Goal: Task Accomplishment & Management: Use online tool/utility

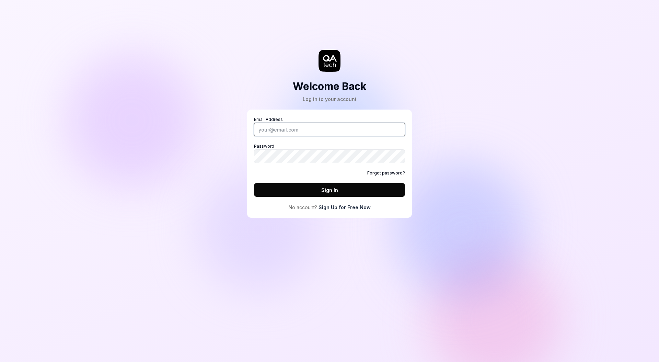
click at [328, 124] on input "Email Address" at bounding box center [329, 129] width 151 height 14
type input "[PERSON_NAME][EMAIL_ADDRESS][PERSON_NAME][DOMAIN_NAME]"
click at [341, 188] on button "Sign In" at bounding box center [329, 190] width 151 height 14
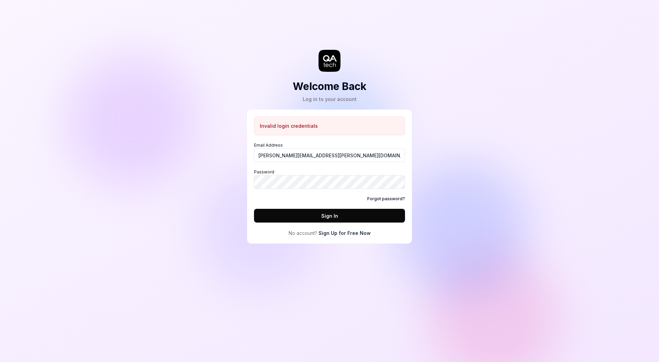
click at [383, 199] on link "Forgot password?" at bounding box center [386, 199] width 38 height 6
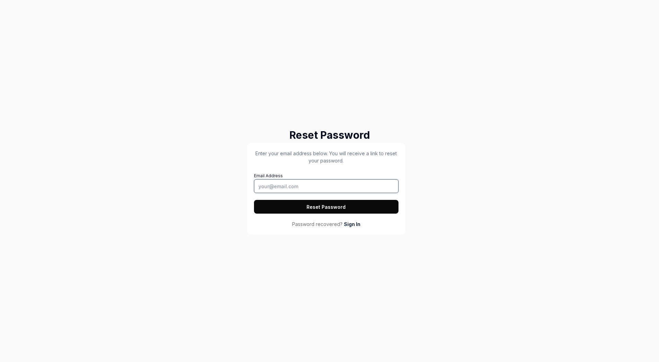
click at [344, 187] on input "Email Address" at bounding box center [326, 186] width 144 height 14
type input "[PERSON_NAME][EMAIL_ADDRESS][PERSON_NAME][DOMAIN_NAME]"
click at [254, 200] on button "Reset Password" at bounding box center [326, 207] width 144 height 14
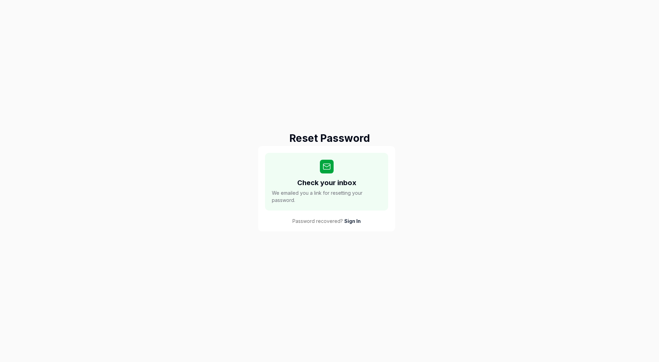
click at [471, 83] on div "Reset Password Check your inbox We emailed you a link for resetting your passwo…" at bounding box center [329, 181] width 659 height 362
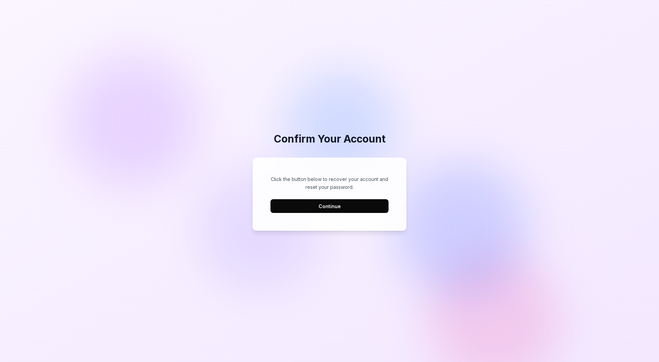
click at [365, 205] on button "Continue" at bounding box center [329, 206] width 118 height 14
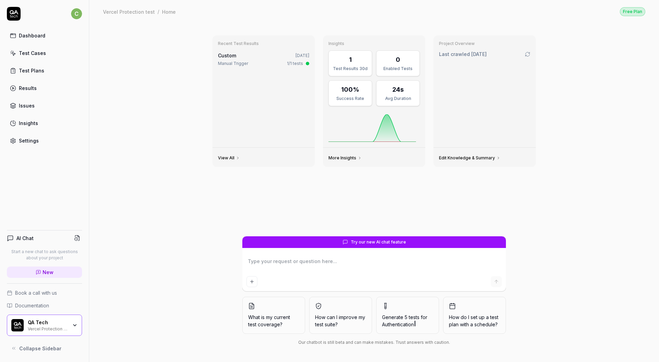
click at [70, 325] on div "QA Tech Vercel Protection test" at bounding box center [50, 325] width 44 height 12
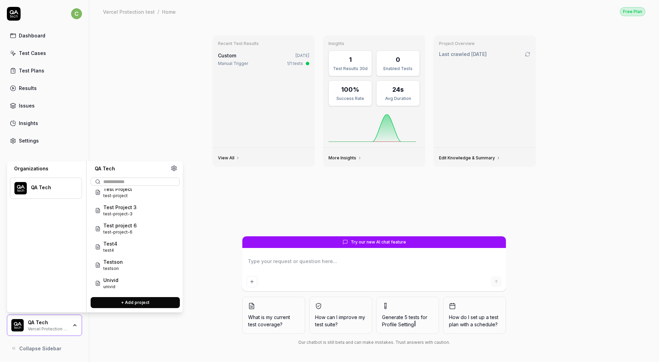
scroll to position [580, 0]
type textarea "*"
click at [149, 182] on input "text" at bounding box center [139, 181] width 72 height 7
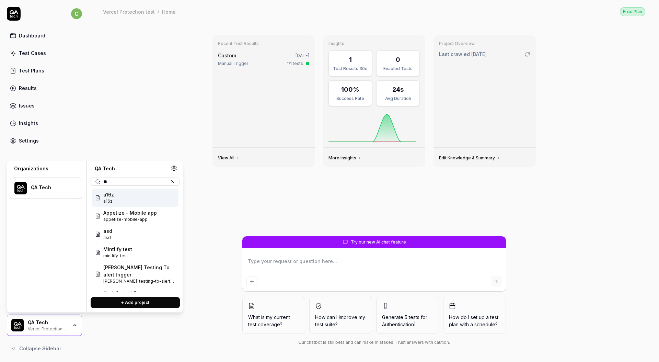
type input "***"
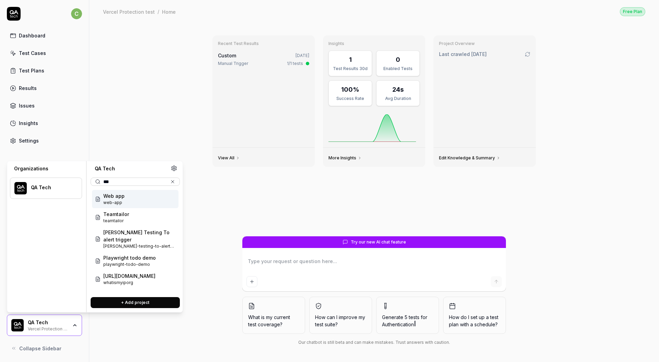
scroll to position [0, 0]
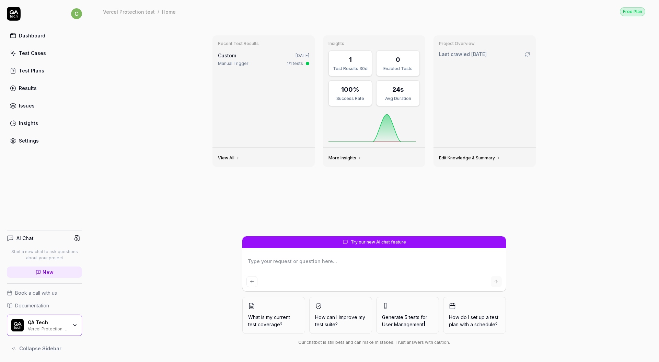
click at [147, 103] on div "Recent Test Results Custom [DATE] Manual Trigger 1/1 tests View All Insights 1 …" at bounding box center [373, 192] width 569 height 339
click at [59, 320] on div "QA Tech" at bounding box center [48, 322] width 40 height 6
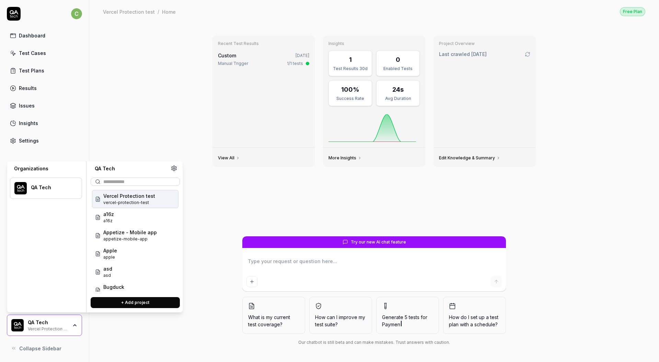
type textarea "*"
click at [147, 298] on button "+ Add project" at bounding box center [135, 302] width 89 height 11
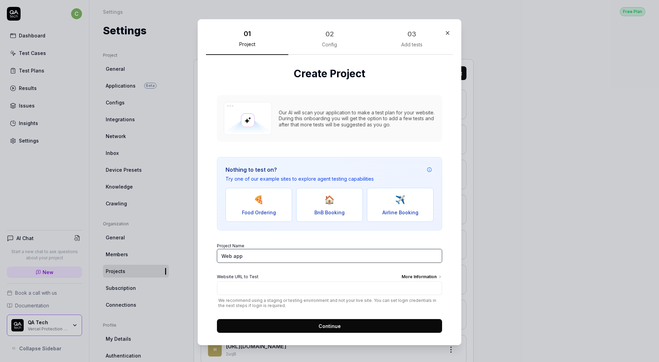
click at [293, 256] on input "Web app" at bounding box center [329, 256] width 225 height 14
click at [275, 257] on input "Web app" at bounding box center [329, 256] width 225 height 14
type input "BnB Booking"
click at [335, 189] on button "🏠 BnB Booking" at bounding box center [329, 205] width 67 height 34
type input "[URL][DOMAIN_NAME]"
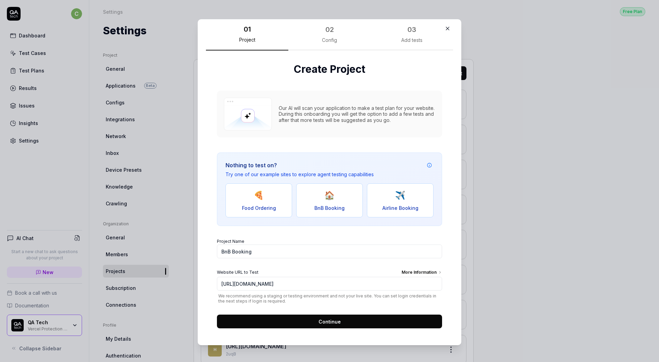
scroll to position [7, 0]
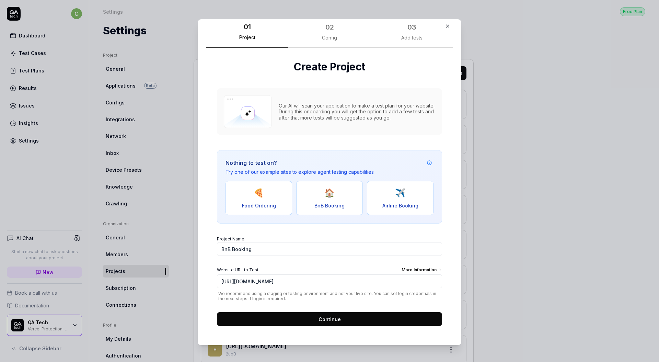
click at [340, 317] on button "Continue" at bounding box center [329, 319] width 225 height 14
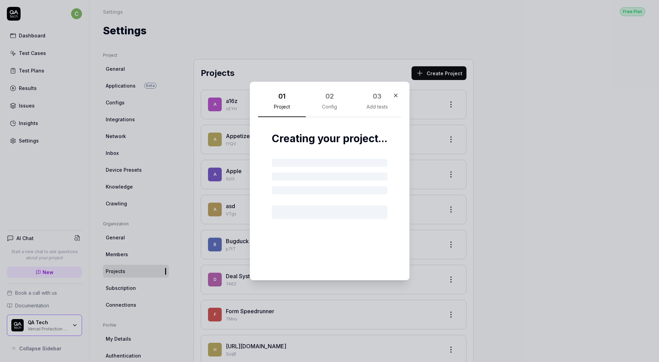
scroll to position [0, 0]
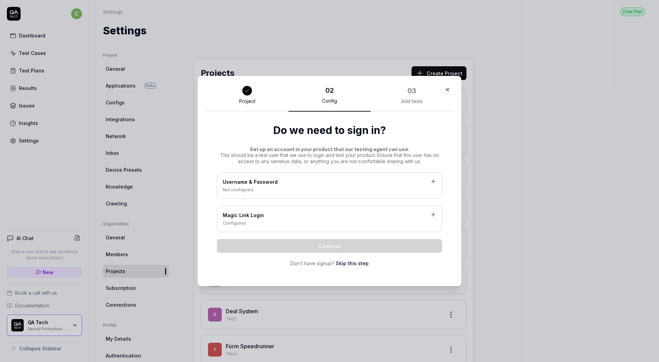
click at [346, 265] on link "Skip this step" at bounding box center [351, 262] width 33 height 7
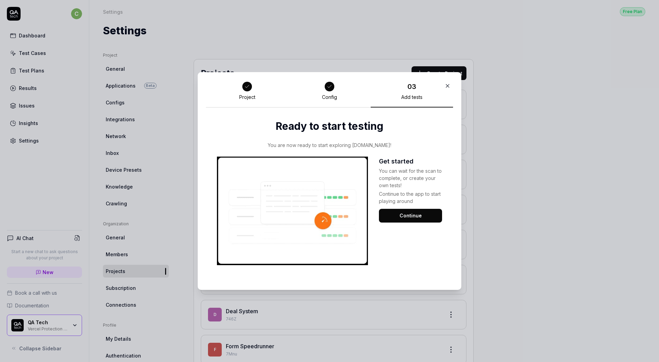
click at [413, 218] on button "Continue" at bounding box center [410, 216] width 63 height 14
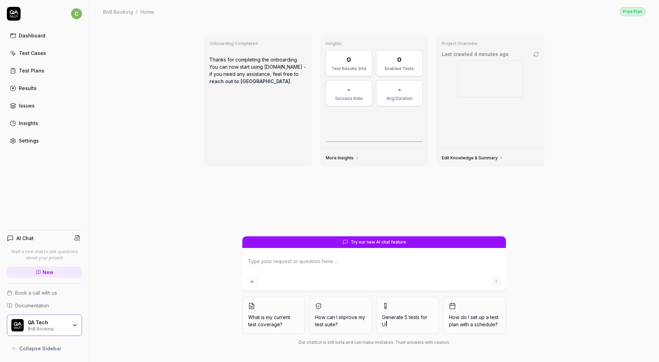
click at [498, 153] on div "Edit Knowledge & Summary" at bounding box center [490, 156] width 108 height 19
click at [583, 117] on div "Onboarding Completed Thanks for completing the onboarding. You can now start us…" at bounding box center [373, 192] width 569 height 339
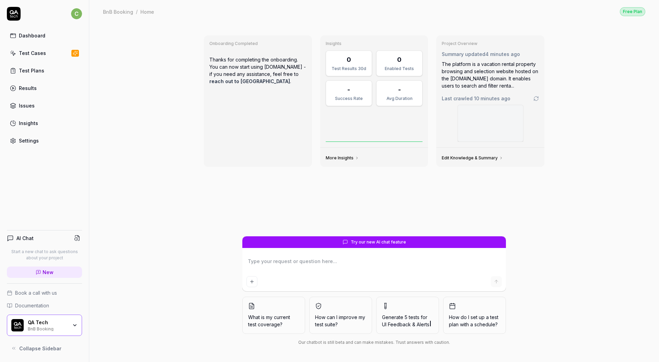
click at [37, 50] on div "Test Cases" at bounding box center [32, 52] width 27 height 7
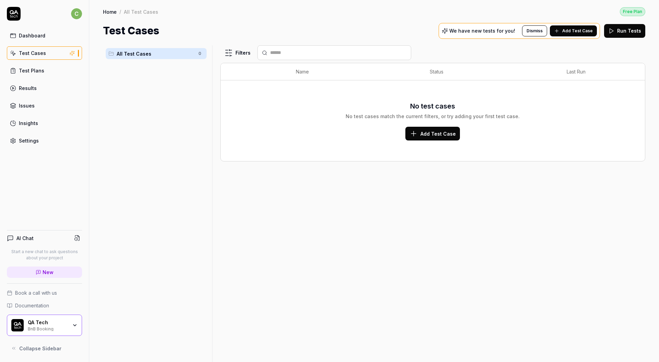
click at [578, 33] on span "Add Test Case" at bounding box center [577, 31] width 31 height 6
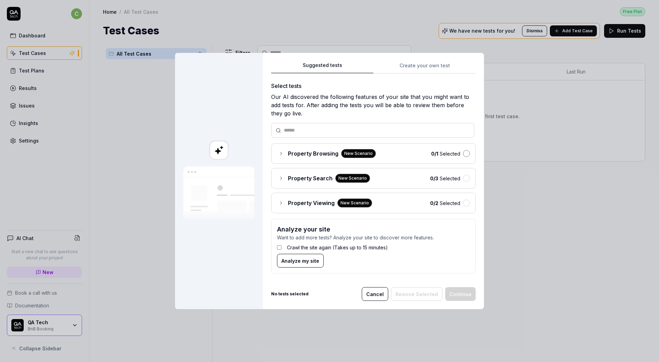
click at [464, 156] on button "button" at bounding box center [466, 153] width 7 height 7
click at [463, 177] on button "button" at bounding box center [466, 178] width 7 height 7
click at [463, 204] on button "button" at bounding box center [466, 202] width 7 height 7
click at [288, 206] on span "Property Viewing" at bounding box center [311, 203] width 47 height 8
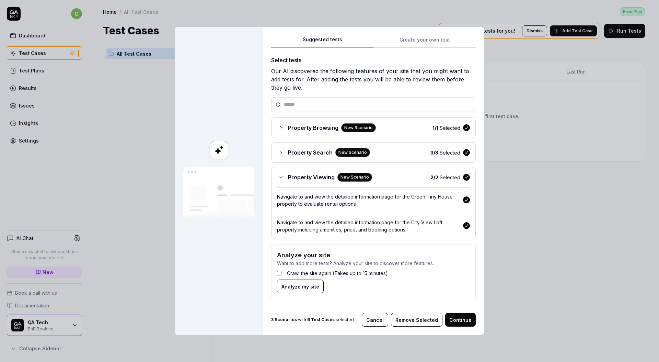
click at [285, 183] on div "Property Viewing New Scenario 2 / 2 Selected Navigate to and view the detailed …" at bounding box center [373, 203] width 204 height 72
click at [278, 176] on icon at bounding box center [280, 176] width 5 height 5
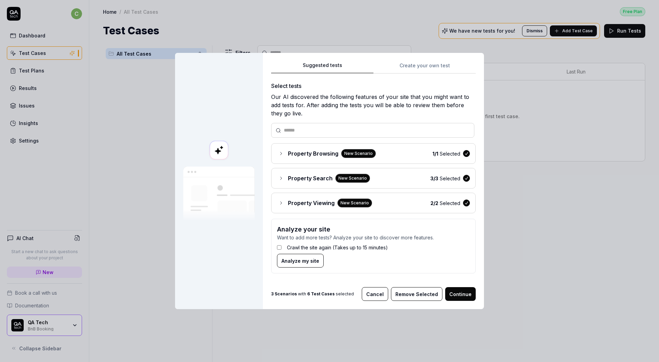
drag, startPoint x: 458, startPoint y: 290, endPoint x: 463, endPoint y: 293, distance: 6.8
click at [458, 290] on button "Continue" at bounding box center [460, 294] width 31 height 14
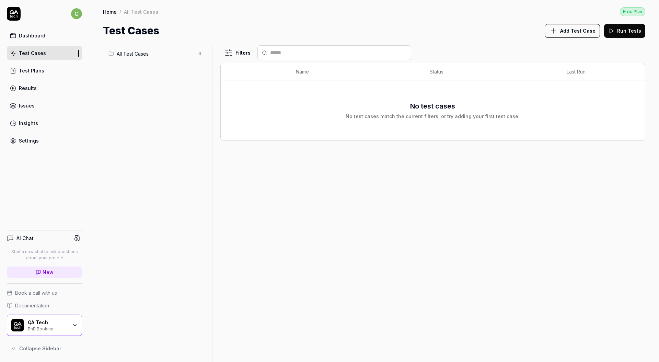
click at [164, 55] on span "All Test Cases" at bounding box center [156, 53] width 78 height 7
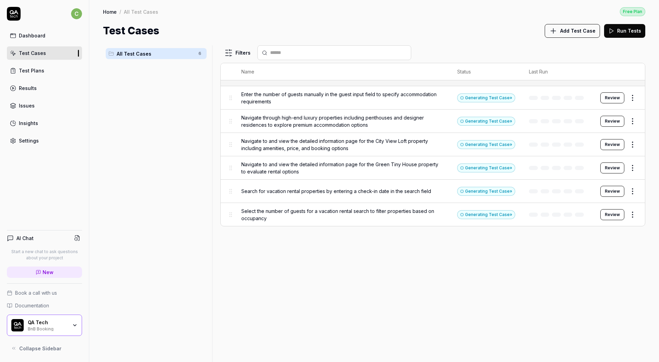
click at [164, 75] on div "All Test Cases 6" at bounding box center [156, 199] width 106 height 308
click at [633, 36] on button "Run Tests" at bounding box center [624, 31] width 41 height 14
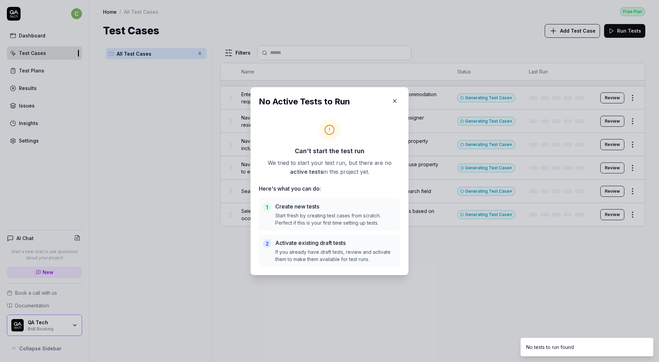
click at [399, 96] on div "No Active Tests to Run Can't start the test run We tried to start your test run…" at bounding box center [329, 181] width 158 height 188
click at [394, 98] on icon "button" at bounding box center [394, 101] width 6 height 6
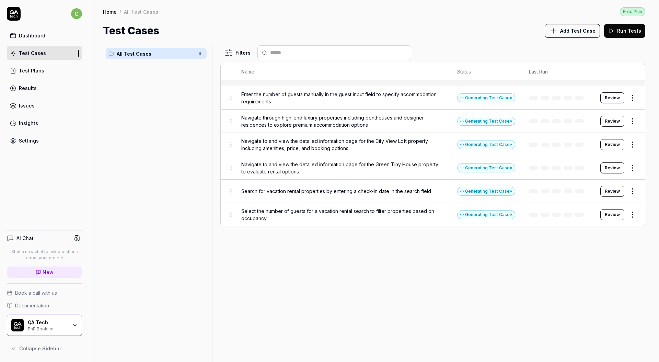
click at [299, 100] on span "Enter the number of guests manually in the guest input field to specify accommo…" at bounding box center [342, 98] width 202 height 14
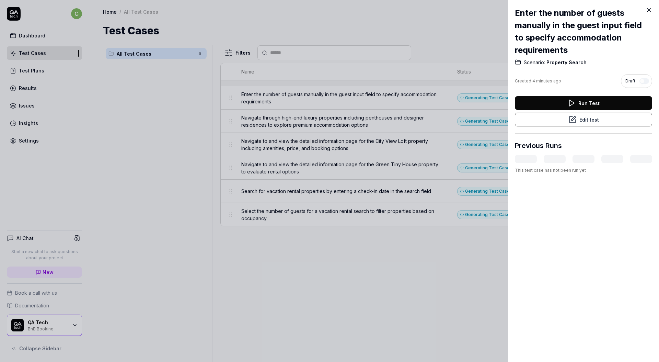
click at [564, 107] on button "Run Test" at bounding box center [583, 103] width 137 height 14
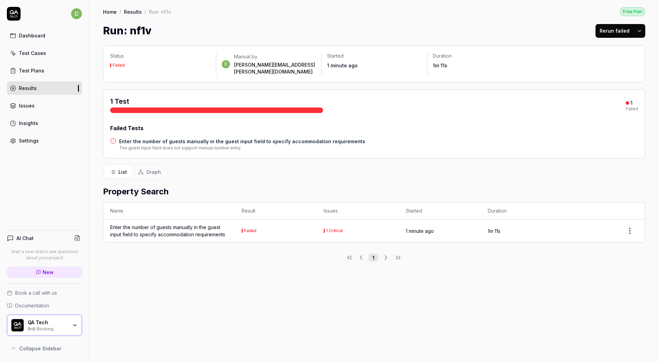
drag, startPoint x: 260, startPoint y: 124, endPoint x: 157, endPoint y: 141, distance: 104.7
click at [260, 124] on div "Failed Tests" at bounding box center [374, 128] width 528 height 8
click at [149, 138] on h4 "Enter the number of guests manually in the guest input field to specify accommo…" at bounding box center [242, 141] width 246 height 7
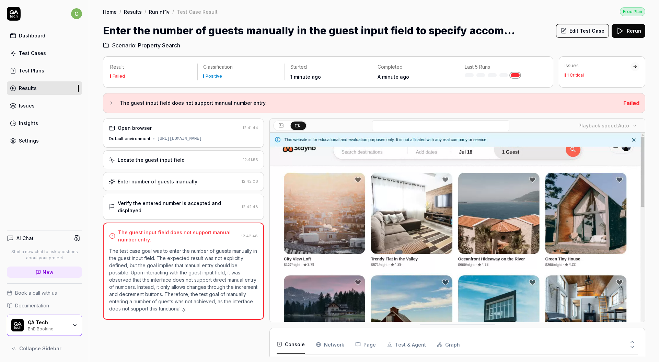
click at [409, 304] on video at bounding box center [457, 249] width 375 height 234
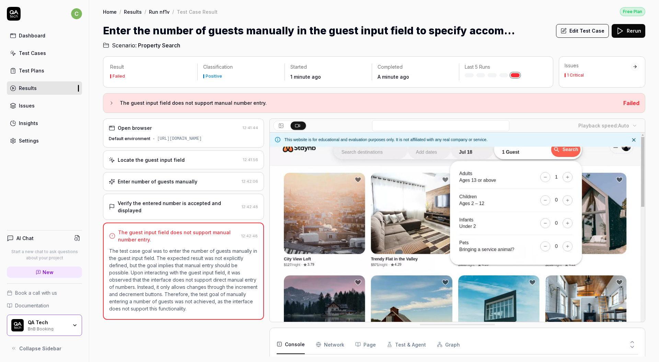
click at [37, 50] on div "Test Cases" at bounding box center [32, 52] width 27 height 7
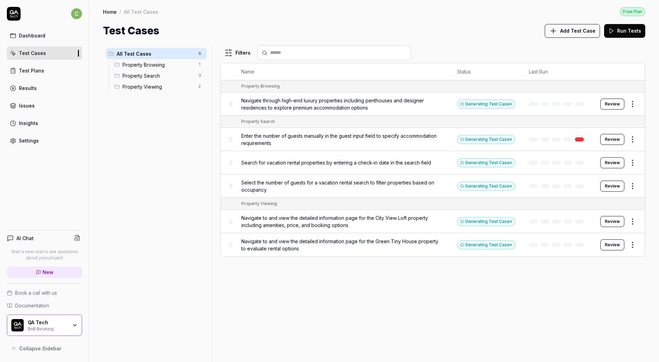
click at [614, 163] on button "Review" at bounding box center [612, 162] width 24 height 11
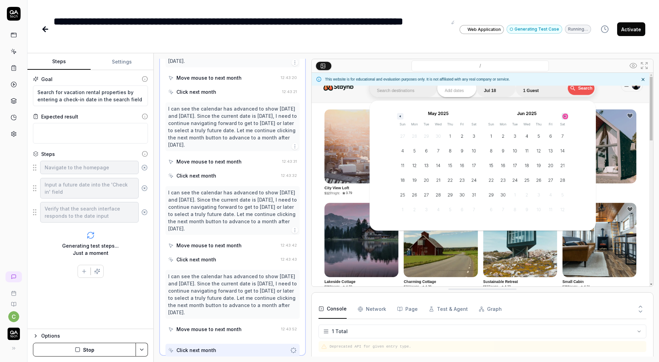
scroll to position [888, 0]
click at [135, 200] on fieldset "Navigate to the homepage Input a future date into the 'Check in' field Verify t…" at bounding box center [90, 191] width 115 height 62
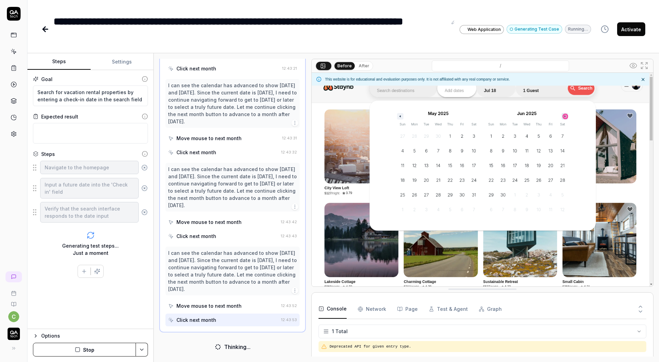
scroll to position [910, 0]
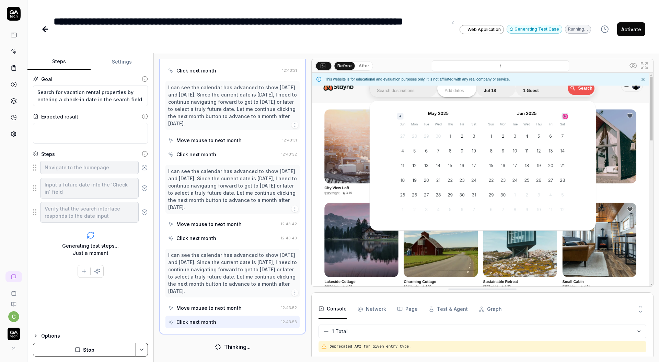
click at [81, 350] on button "Stop" at bounding box center [84, 349] width 103 height 14
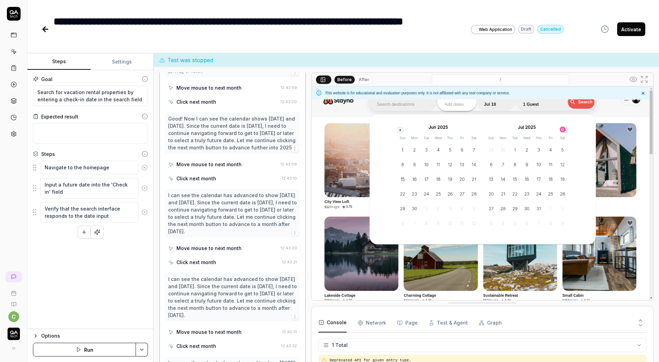
scroll to position [624, 0]
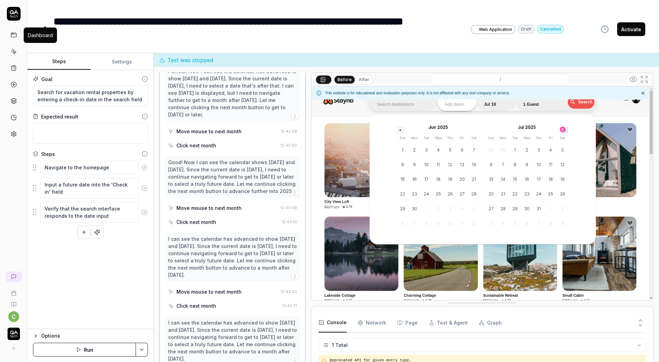
click at [14, 36] on icon at bounding box center [14, 35] width 6 height 6
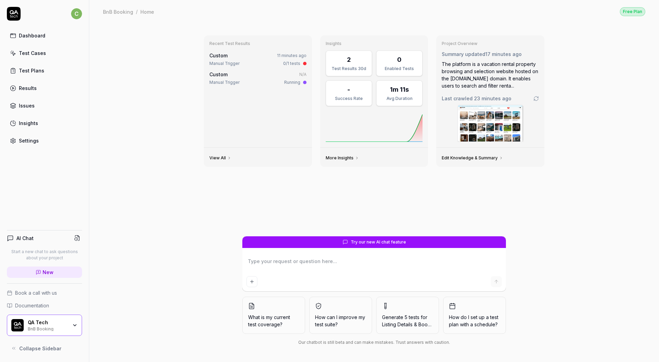
type textarea "*"
click at [52, 54] on link "Test Cases" at bounding box center [44, 52] width 75 height 13
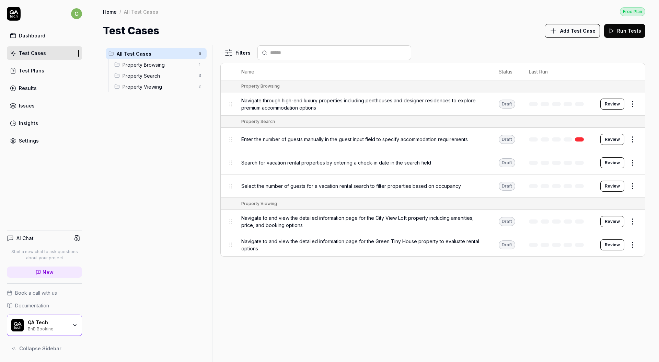
click at [490, 27] on div "Test Cases Add Test Case Run Tests" at bounding box center [374, 30] width 542 height 15
click at [47, 67] on link "Test Plans" at bounding box center [44, 70] width 75 height 13
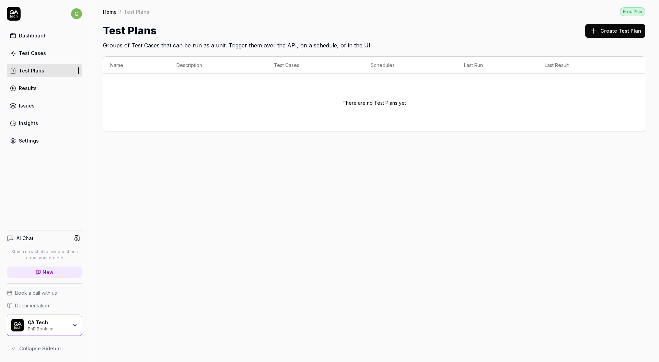
click at [46, 52] on link "Test Cases" at bounding box center [44, 52] width 75 height 13
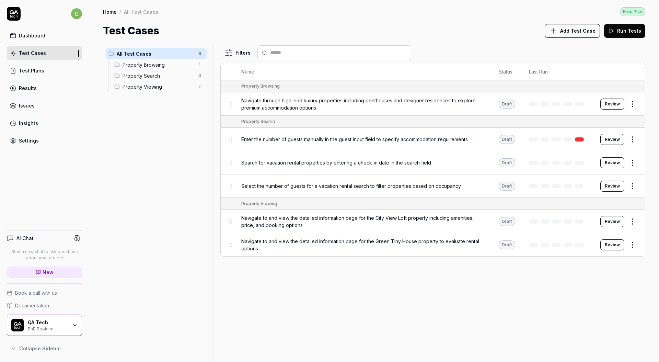
click at [437, 100] on span "Navigate through high-end luxury properties including penthouses and designer r…" at bounding box center [363, 104] width 244 height 14
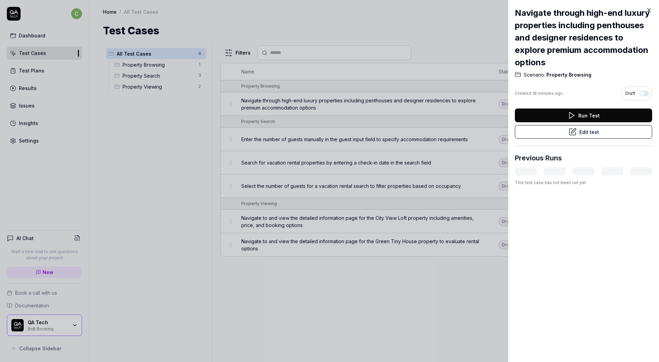
click at [649, 9] on icon at bounding box center [648, 10] width 3 height 3
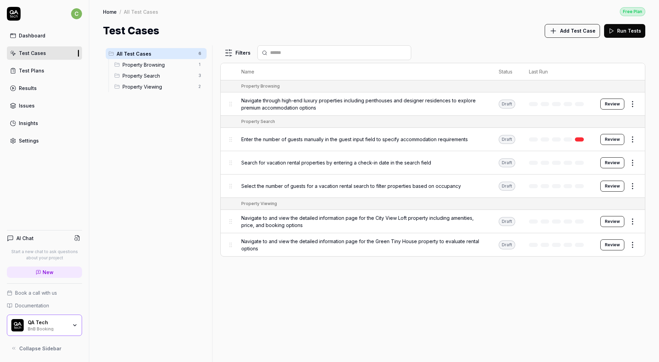
click at [630, 34] on button "Run Tests" at bounding box center [624, 31] width 41 height 14
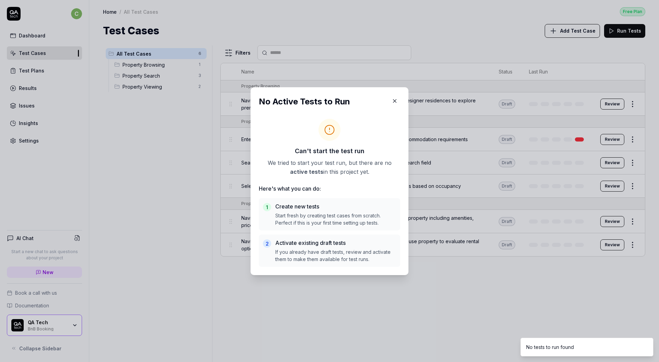
click at [404, 97] on div "No Active Tests to Run Can't start the test run We tried to start your test run…" at bounding box center [329, 181] width 158 height 188
click at [392, 104] on button "button" at bounding box center [394, 100] width 11 height 11
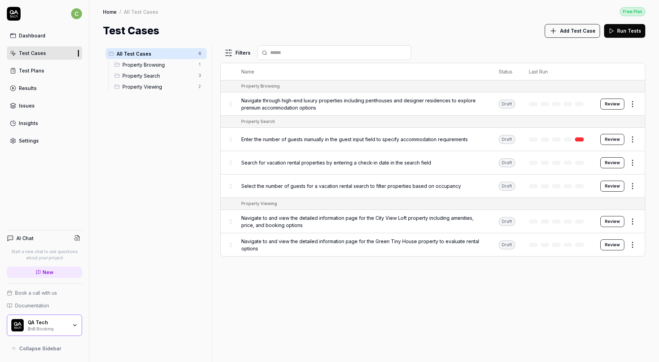
click at [404, 93] on td "Navigate through high-end luxury properties including penthouses and designer r…" at bounding box center [362, 103] width 257 height 23
click at [399, 103] on span "Navigate through high-end luxury properties including penthouses and designer r…" at bounding box center [363, 104] width 244 height 14
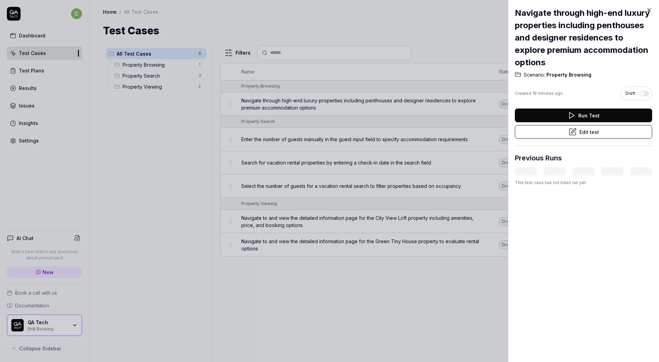
click at [590, 116] on button "Run Test" at bounding box center [583, 115] width 137 height 14
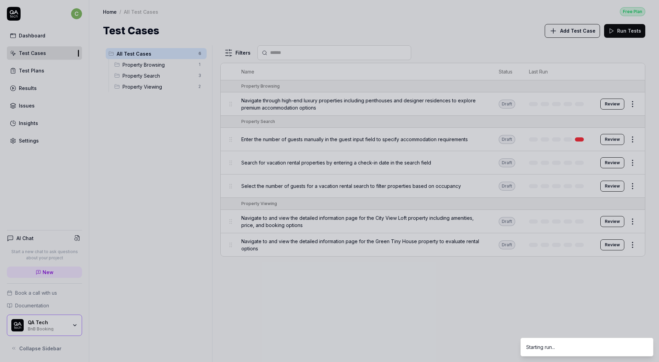
click at [479, 130] on div at bounding box center [329, 181] width 659 height 362
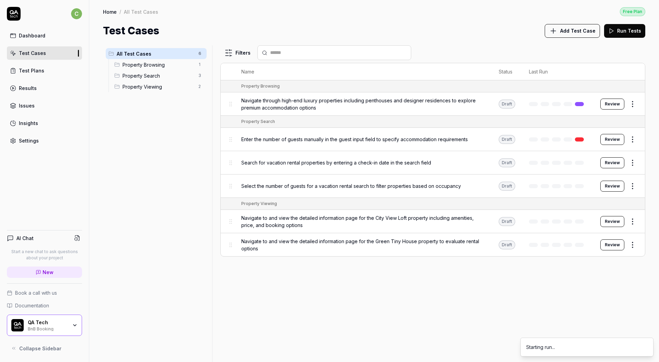
click at [403, 161] on span "Search for vacation rental properties by entering a check-in date in the search…" at bounding box center [336, 162] width 190 height 7
click at [450, 162] on div "Search for vacation rental properties by entering a check-in date in the search…" at bounding box center [363, 162] width 244 height 7
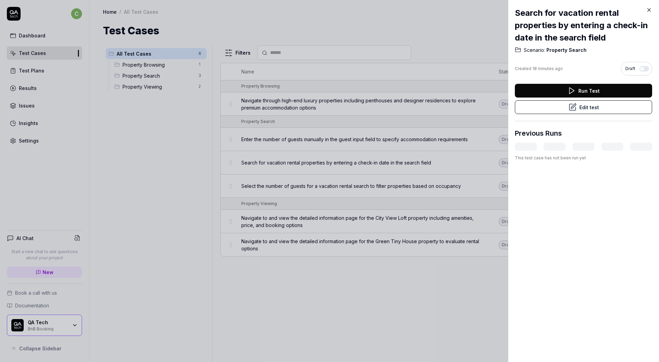
click at [594, 88] on button "Run Test" at bounding box center [583, 91] width 137 height 14
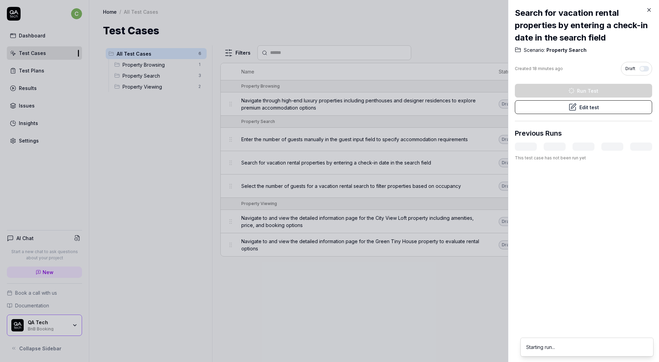
click at [373, 161] on div at bounding box center [329, 181] width 659 height 362
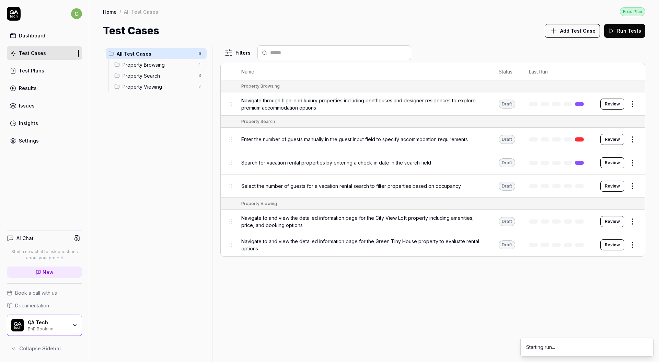
click at [370, 183] on span "Select the number of guests for a vacation rental search to filter properties b…" at bounding box center [351, 185] width 220 height 7
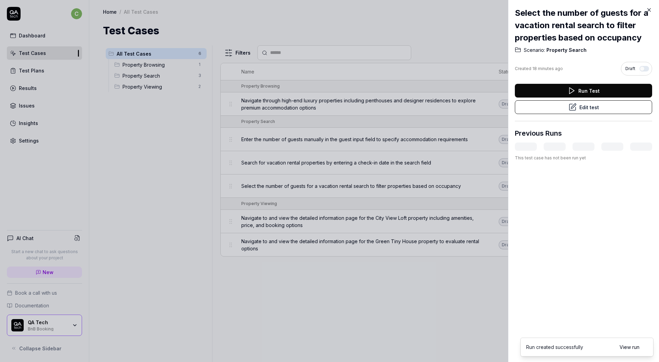
click at [589, 86] on button "Run Test" at bounding box center [583, 91] width 137 height 14
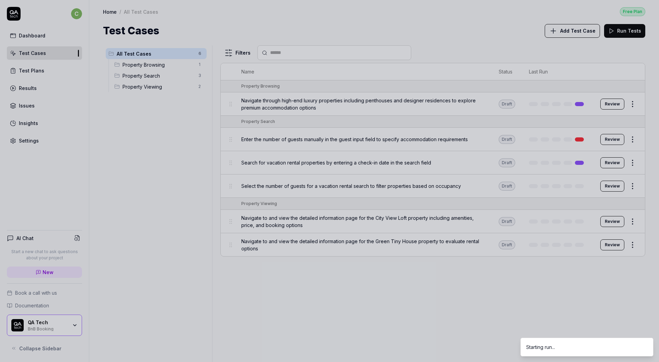
click at [324, 19] on div at bounding box center [329, 181] width 659 height 362
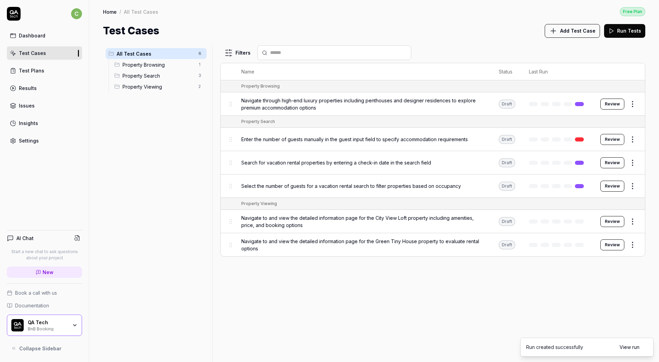
click at [577, 37] on button "Add Test Case" at bounding box center [571, 31] width 55 height 14
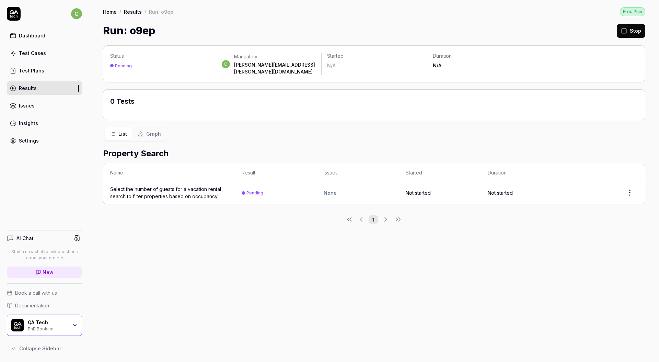
click at [47, 52] on link "Test Cases" at bounding box center [44, 52] width 75 height 13
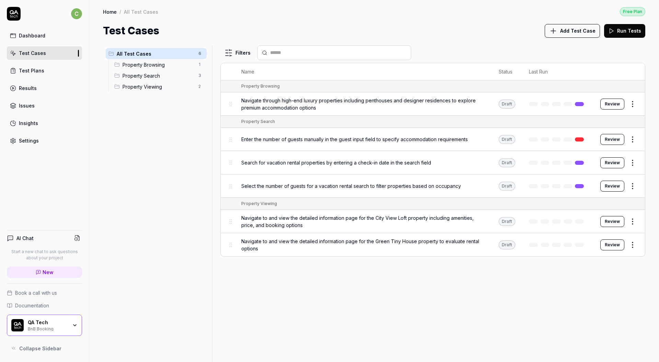
click at [574, 30] on span "Add Test Case" at bounding box center [577, 30] width 35 height 7
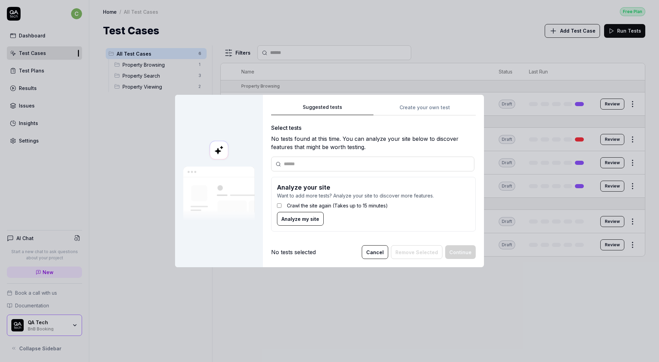
click at [312, 165] on input "text" at bounding box center [377, 163] width 186 height 7
click at [425, 107] on div "Suggested tests Create your own test Select tests No tests found at this time. …" at bounding box center [373, 170] width 204 height 134
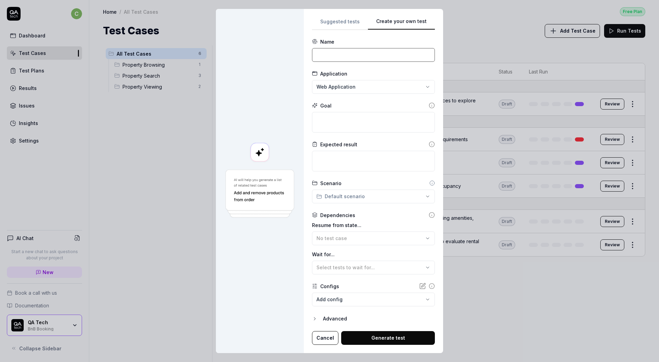
click at [365, 54] on input at bounding box center [373, 55] width 123 height 14
type input "B"
type input "Booking BNB"
click at [412, 123] on textarea at bounding box center [373, 122] width 123 height 21
click at [350, 127] on textarea at bounding box center [373, 122] width 123 height 21
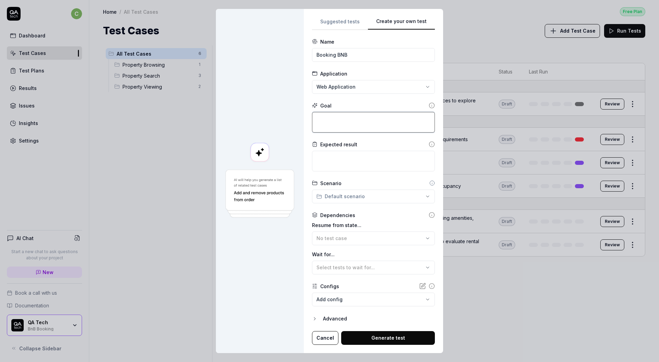
click at [358, 125] on textarea at bounding box center [373, 122] width 123 height 21
paste textarea "Book 2-guest stay in [GEOGRAPHIC_DATA]  for next weekend"
type textarea "*"
type textarea "Book 2-guest stay in [GEOGRAPHIC_DATA]  for next weekend"
click at [369, 165] on textarea at bounding box center [373, 161] width 123 height 21
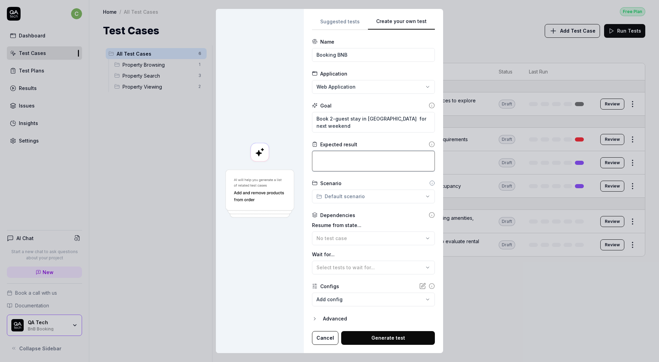
type textarea "*"
type textarea "C"
type textarea "*"
type textarea "CO"
type textarea "*"
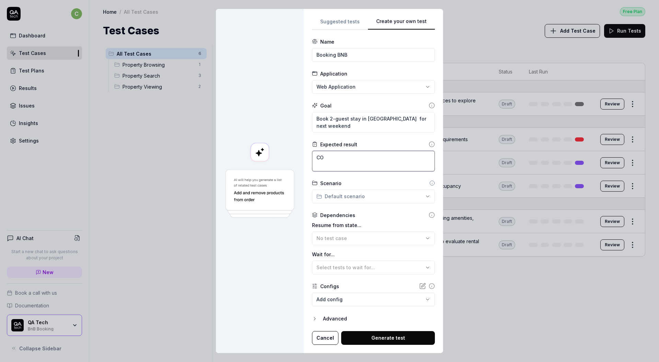
type textarea "COm"
type textarea "*"
type textarea "COmp"
type textarea "*"
type textarea "COmpl"
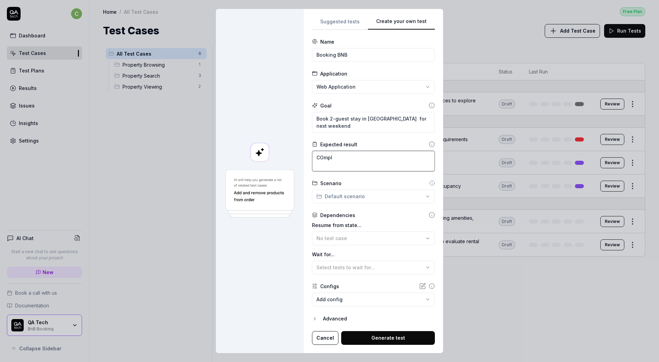
type textarea "*"
type textarea "COmple"
type textarea "*"
type textarea "COmplet"
type textarea "*"
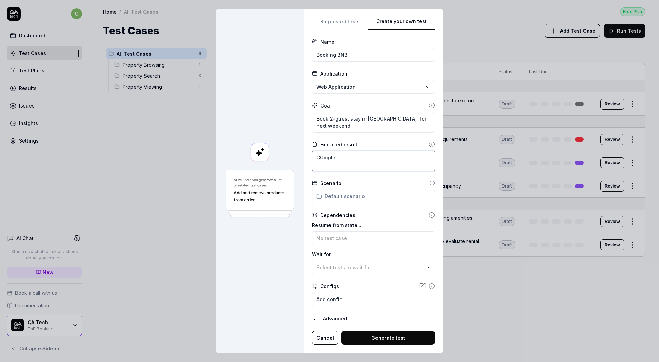
type textarea "COmplete"
type textarea "*"
type textarea "COmplete p"
type textarea "*"
type textarea "COmplete pu"
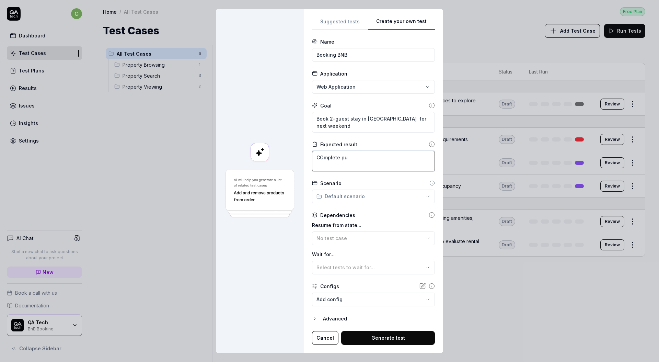
type textarea "*"
type textarea "COmplete pur"
type textarea "*"
type textarea "COmplete purc"
type textarea "*"
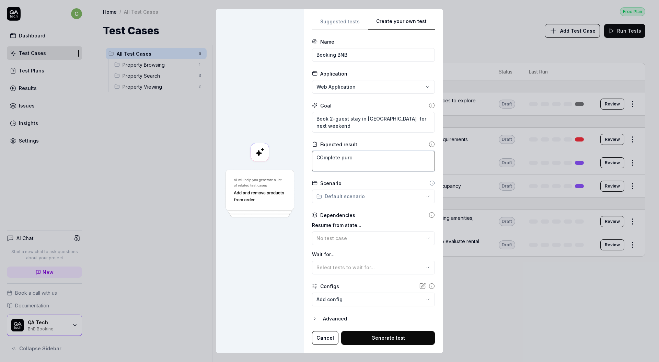
type textarea "COmplete purch"
type textarea "*"
type textarea "COmplete purcha"
type textarea "*"
type textarea "COmplete purchas"
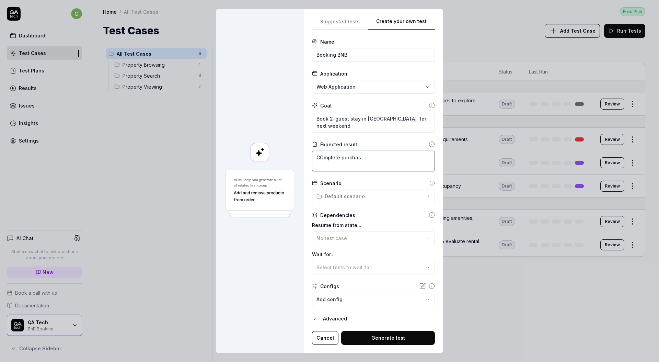
type textarea "*"
type textarea "COmplete purchase"
type textarea "*"
type textarea "COmplete purchase"
type textarea "*"
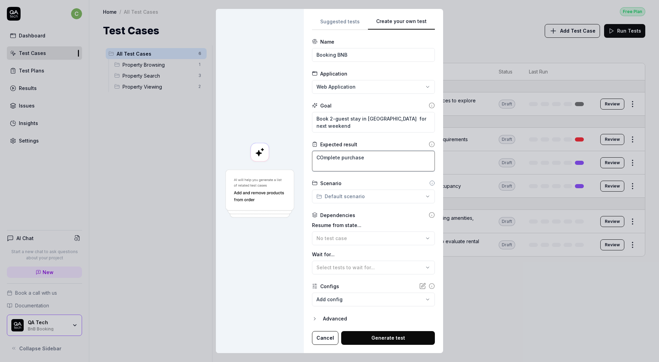
type textarea "COmplete purchase w"
type textarea "*"
type textarea "COmplete purchase wi"
type textarea "*"
type textarea "COmplete purchase with"
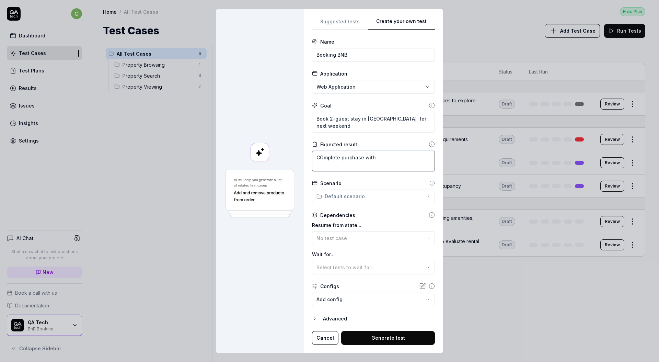
type textarea "*"
type textarea "COmplete purchase wit"
type textarea "*"
type textarea "COmplete purchase wi"
type textarea "*"
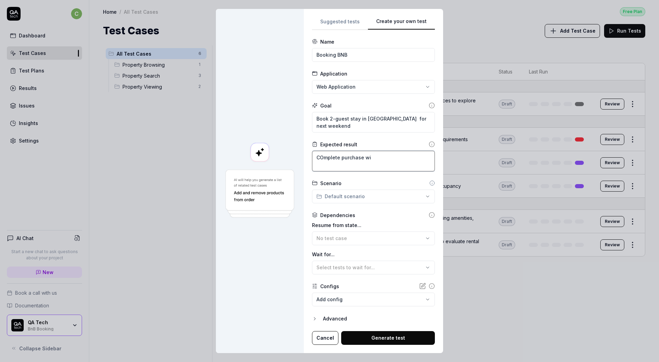
type textarea "COmplete purchase w"
type textarea "*"
type textarea "COmplete purchase"
type textarea "*"
type textarea "COmplete purchase o"
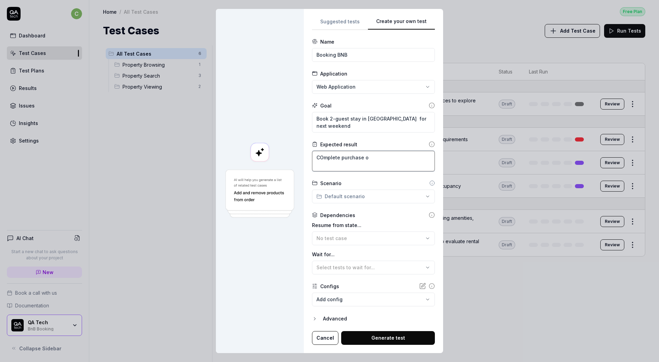
type textarea "*"
type textarea "COmplete purchase of"
type textarea "*"
type textarea "Complete purchase of"
type textarea "*"
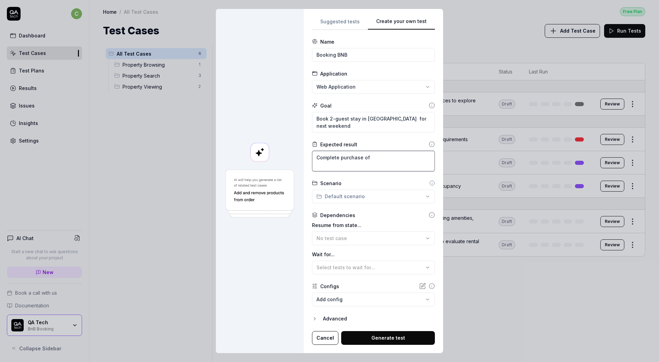
type textarea "Complete purchase of"
type textarea "*"
type textarea "Complete purchase of t"
type textarea "*"
type textarea "Complete purchase of th"
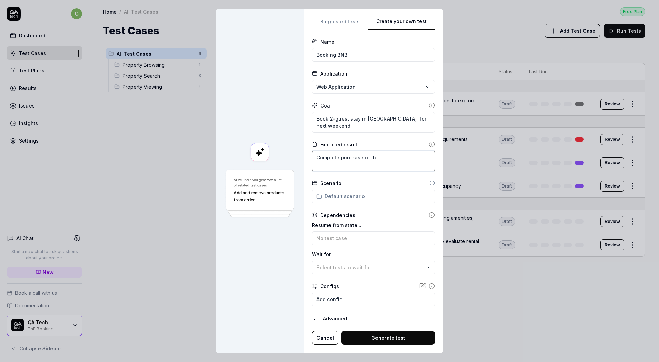
type textarea "*"
type textarea "Complete purchase of the"
type textarea "*"
type textarea "Complete purchase of the"
type textarea "*"
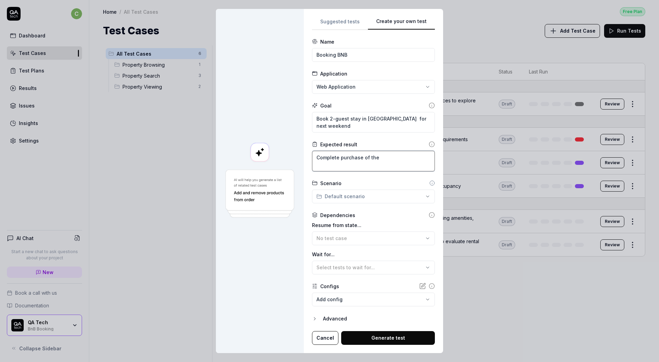
type textarea "Complete purchase of the b"
type textarea "*"
type textarea "Complete purchase of the bn"
type textarea "*"
type textarea "Complete purchase of the bnb"
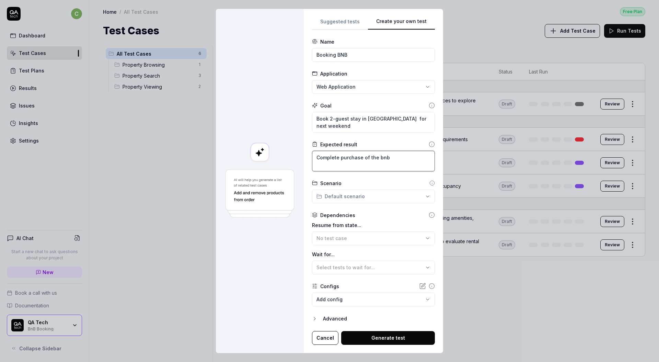
type textarea "*"
type textarea "Complete purchase of the bnb"
type textarea "*"
type textarea "Complete purchase of the bnb f"
type textarea "*"
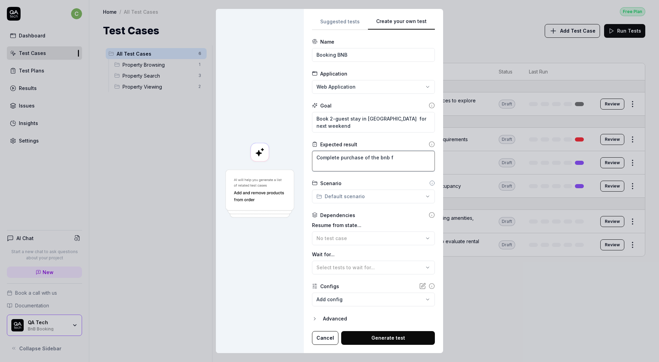
type textarea "Complete purchase of the bnb fo"
type textarea "*"
type textarea "Complete purchase of the bnb for"
type textarea "*"
type textarea "Complete purchase of the bnb for"
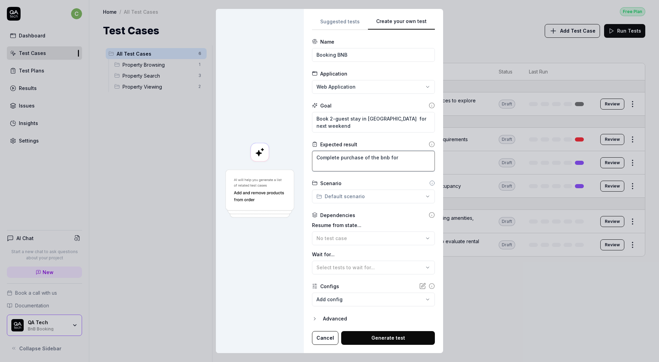
type textarea "*"
type textarea "Complete purchase of the bnb for se"
type textarea "*"
type textarea "Complete purchase of the bnb for sel"
type textarea "*"
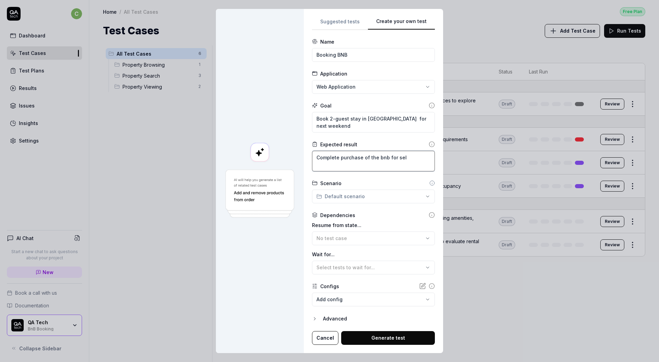
type textarea "Complete purchase of the bnb for sele"
type textarea "*"
type textarea "Complete purchase of the bnb for selec"
type textarea "*"
type textarea "Complete purchase of the bnb for select"
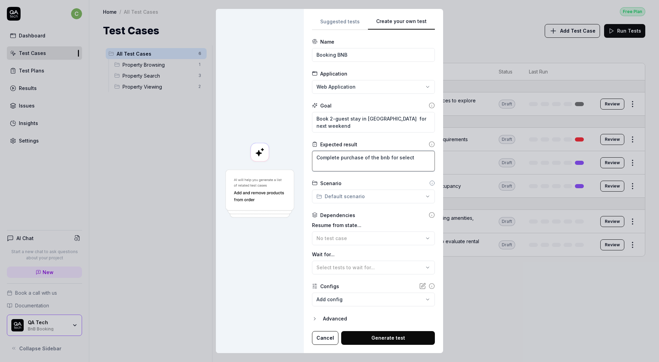
type textarea "*"
type textarea "Complete purchase of the bnb for selecte"
type textarea "*"
type textarea "Complete purchase of the bnb for selected"
type textarea "*"
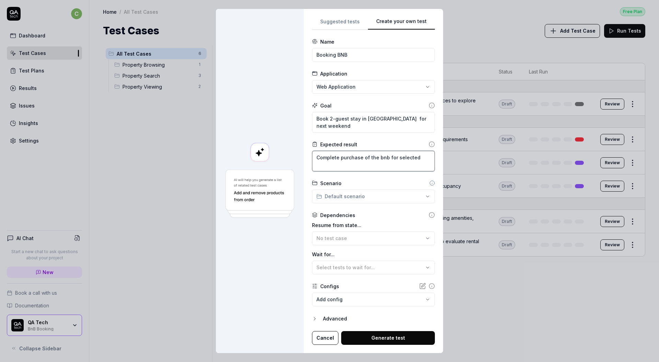
type textarea "Complete purchase of the bnb for selected"
type textarea "*"
type textarea "Complete purchase of the bnb for selected a"
type textarea "*"
type textarea "Complete purchase of the bnb for selected am"
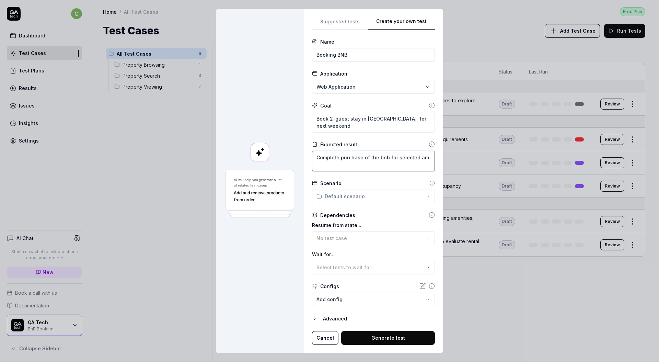
type textarea "*"
type textarea "Complete purchase of the bnb for selected amo"
type textarea "*"
type textarea "Complete purchase of the bnb for selected amou"
type textarea "*"
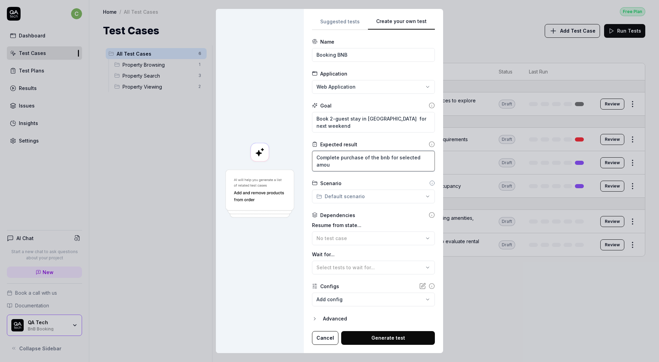
type textarea "Complete purchase of the bnb for selected amoun"
type textarea "*"
type textarea "Complete purchase of the bnb for selected amount"
type textarea "*"
type textarea "Complete purchase of the bnb for selected amount"
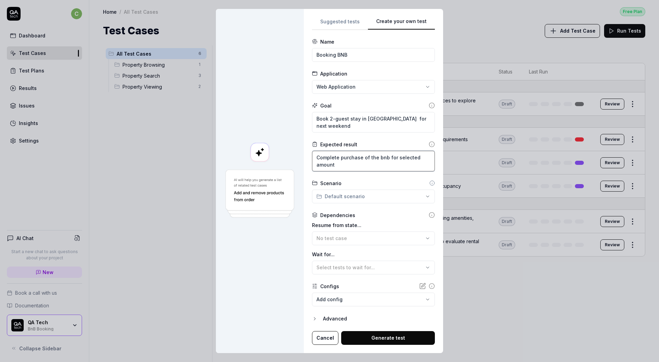
type textarea "*"
type textarea "Complete purchase of the bnb for selected amount o"
type textarea "*"
type textarea "Complete purchase of the bnb for selected amount of"
type textarea "*"
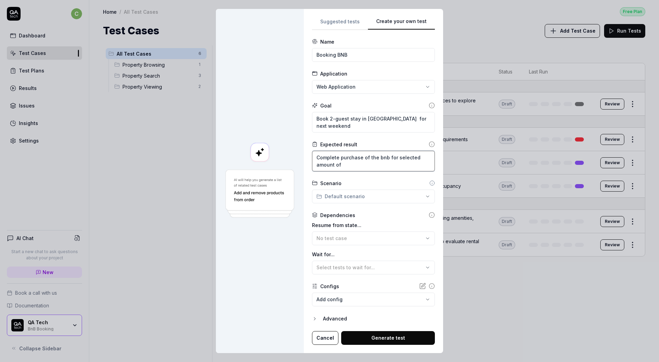
type textarea "Complete purchase of the bnb for selected amount of"
type textarea "*"
type textarea "Complete purchase of the bnb for selected amount of u"
type textarea "*"
type textarea "Complete purchase of the bnb for selected amount of us"
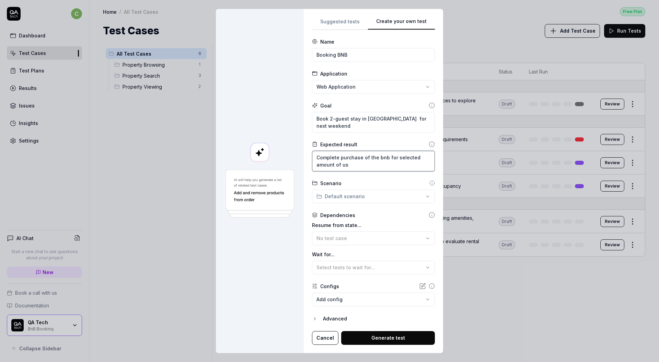
type textarea "*"
type textarea "Complete purchase of the bnb for selected amount of u"
type textarea "*"
type textarea "Complete purchase of the bnb for selected amount of u"
type textarea "*"
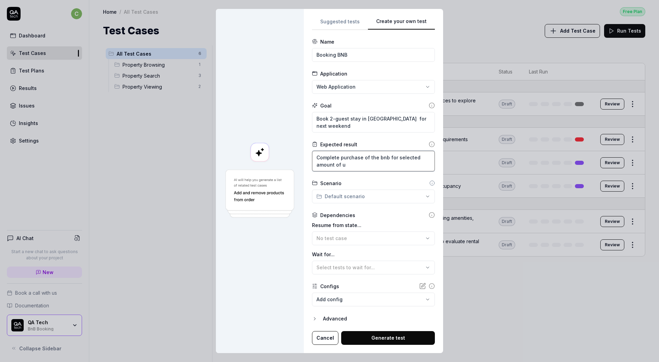
type textarea "Complete purchase of the bnb for selected amount of u"
type textarea "*"
type textarea "Complete purchase of the bnb for selected amount of"
type textarea "*"
type textarea "Complete purchase of the bnb for selected amount of g"
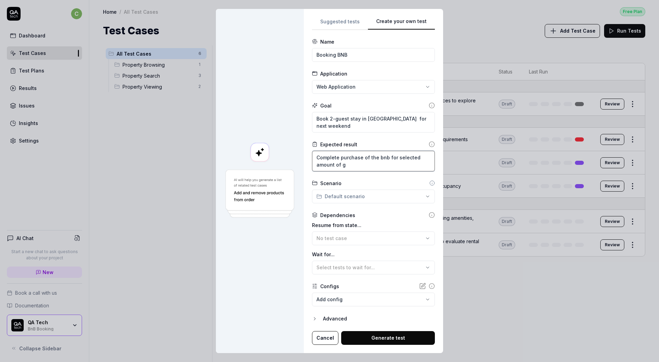
type textarea "*"
type textarea "Complete purchase of the bnb for selected amount of gu"
type textarea "*"
type textarea "Complete purchase of the bnb for selected amount of gue"
type textarea "*"
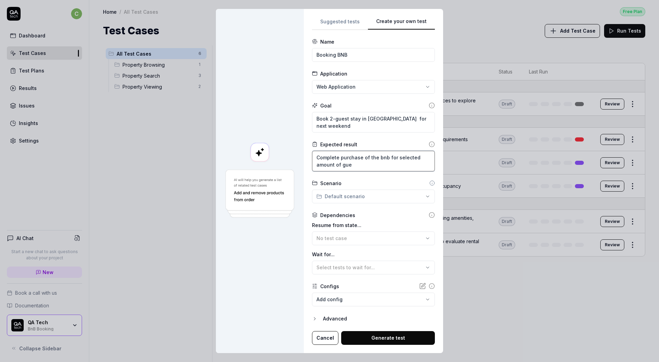
type textarea "Complete purchase of the bnb for selected amount of gues"
type textarea "*"
type textarea "Complete purchase of the bnb for selected amount of guest"
type textarea "*"
type textarea "Complete purchase of the bnb for selected amount of guests"
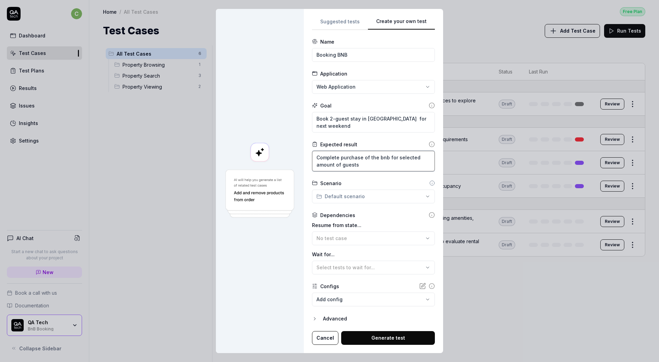
type textarea "*"
type textarea "Complete purchase of the bnb for selected amount of guests"
type textarea "*"
type textarea "Complete purchase of the bnb for selected amount of guests i"
type textarea "*"
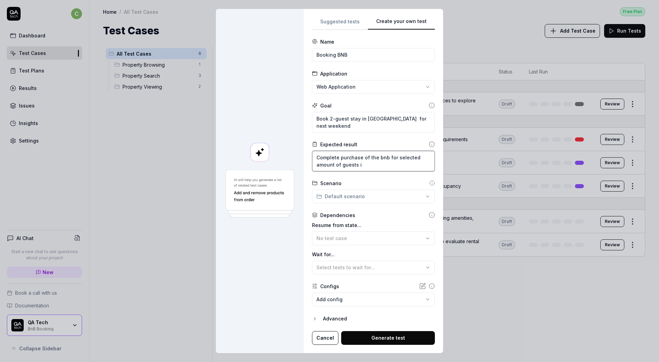
type textarea "Complete purchase of the bnb for selected amount of guests in"
type textarea "*"
type textarea "Complete purchase of the bnb for selected amount of guests in c"
type textarea "*"
type textarea "Complete purchase of the bnb for selected amount of guests in [GEOGRAPHIC_DATA]"
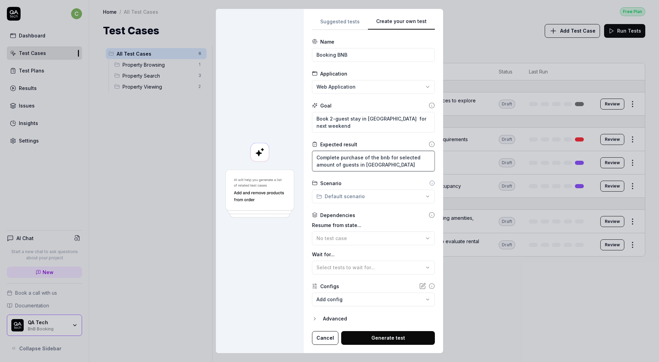
type textarea "*"
type textarea "Complete purchase of the bnb for selected amount of guests in cho"
type textarea "*"
type textarea "Complete purchase of the bnb for selected amount of guests in chos"
type textarea "*"
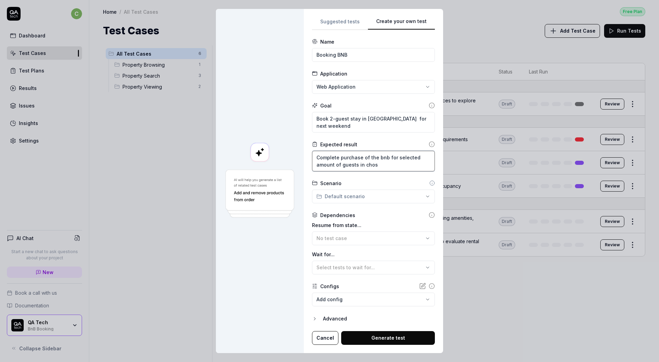
type textarea "Complete purchase of the bnb for selected amount of guests in chose"
type textarea "*"
type textarea "Complete purchase of the bnb for selected amount of guests in chosen"
type textarea "*"
type textarea "Complete purchase of the bnb for selected amount of guests in chosen"
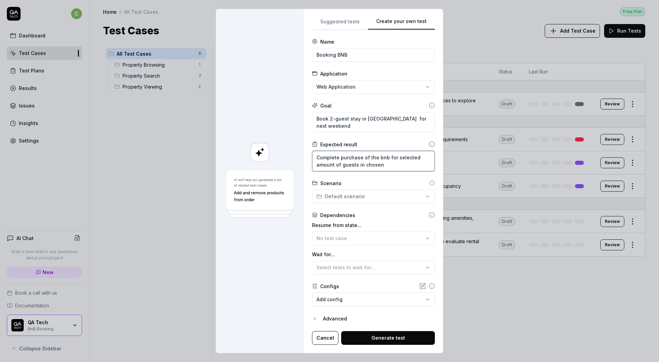
type textarea "*"
type textarea "Complete purchase of the bnb for selected amount of guests in chosen l"
type textarea "*"
type textarea "Complete purchase of the bnb for selected amount of guests in chosen lo"
type textarea "*"
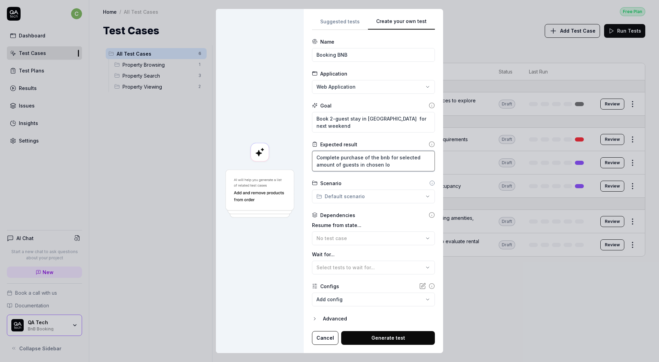
type textarea "Complete purchase of the bnb for selected amount of guests in chosen loc"
type textarea "*"
type textarea "Complete purchase of the bnb for selected amount of guests in chosen loca"
type textarea "*"
type textarea "Complete purchase of the bnb for selected amount of guests in chosen locat"
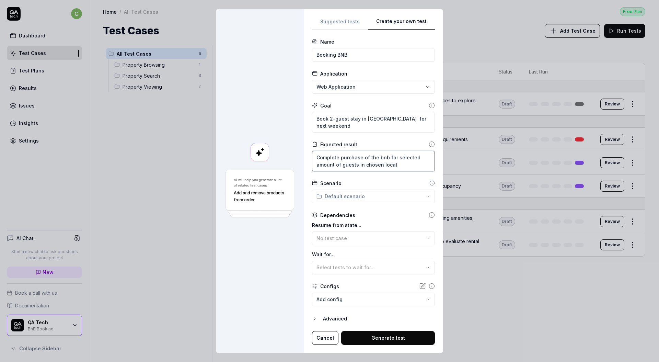
type textarea "*"
type textarea "Complete purchase of the bnb for selected amount of guests in chosen locati"
type textarea "*"
type textarea "Complete purchase of the bnb for selected amount of guests in chosen locatio"
type textarea "*"
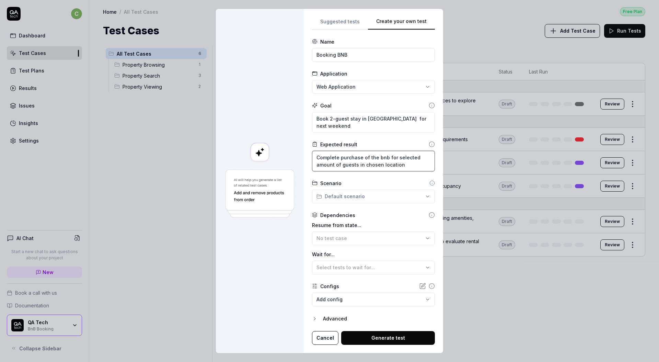
type textarea "Complete purchase of the bnb for selected amount of guests in chosen location"
click at [411, 342] on button "Generate test" at bounding box center [388, 338] width 94 height 14
type textarea "*"
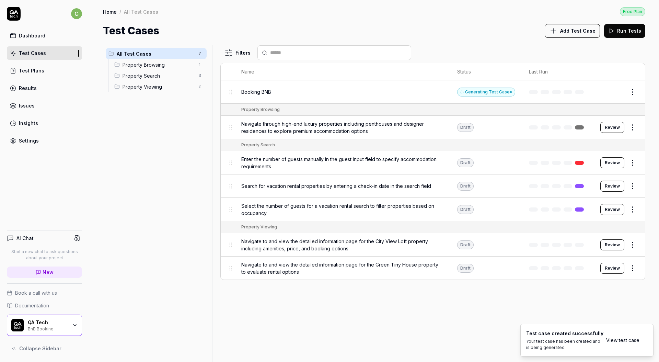
click at [419, 87] on div "Booking BNB" at bounding box center [342, 91] width 202 height 15
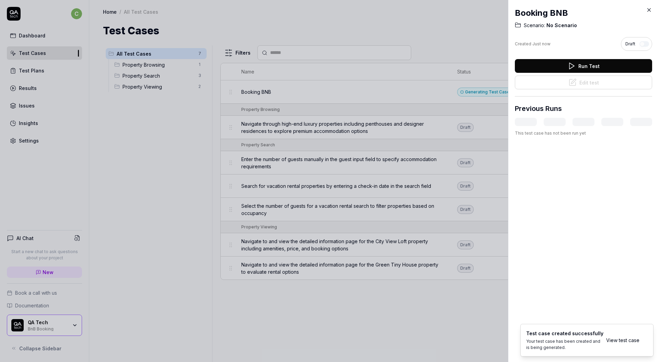
click at [595, 65] on button "Run Test" at bounding box center [583, 66] width 137 height 14
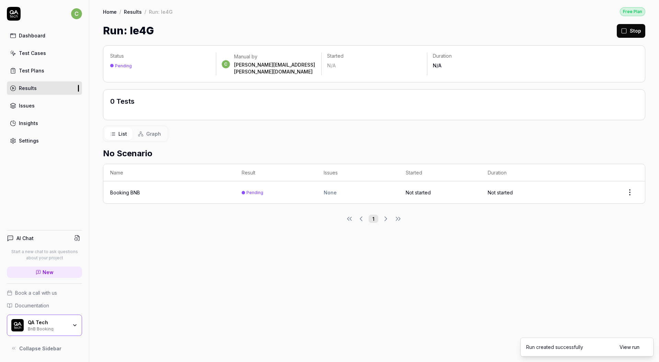
click at [461, 12] on div "Home / Results / Run: Ie4G Free Plan" at bounding box center [374, 11] width 542 height 9
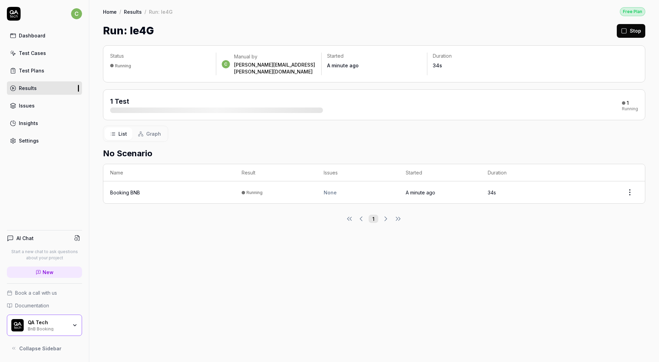
click at [130, 189] on div "Booking BNB" at bounding box center [125, 192] width 30 height 7
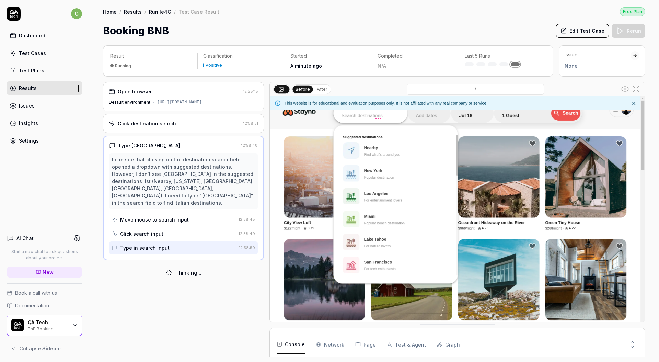
click at [185, 92] on div "Open browser" at bounding box center [174, 91] width 131 height 7
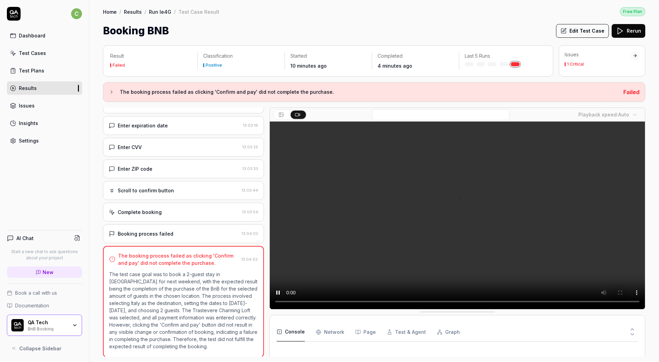
scroll to position [565, 0]
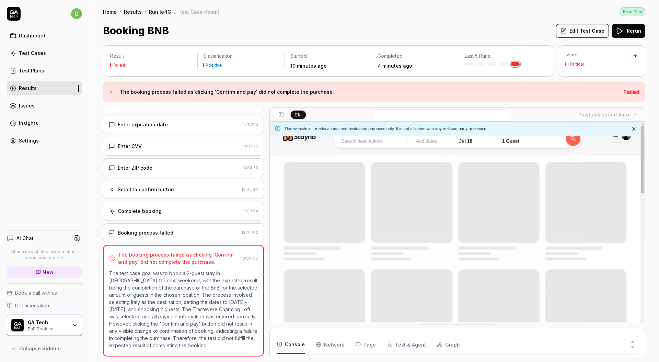
click at [177, 231] on div "Booking process failed" at bounding box center [174, 232] width 130 height 7
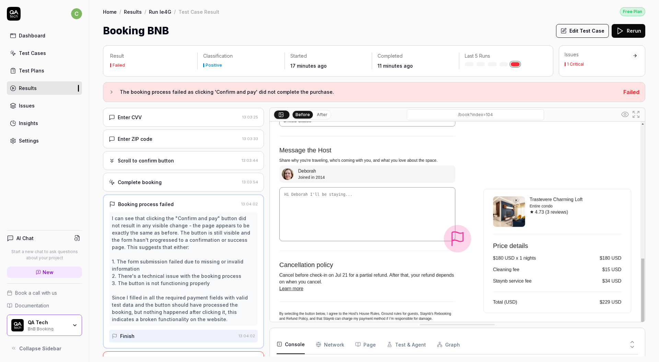
scroll to position [614, 0]
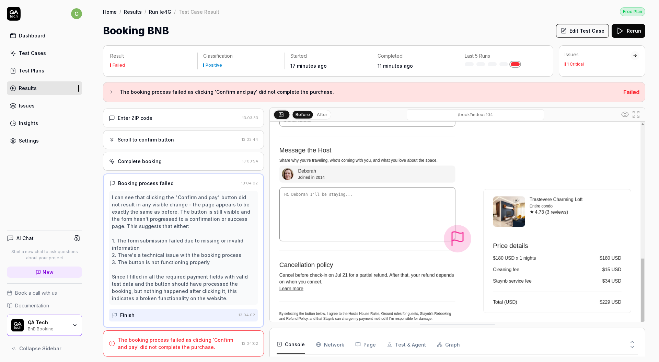
click at [508, 11] on div "Home / Results / Run Ie4G / Test Case Result Free Plan" at bounding box center [374, 11] width 542 height 9
click at [40, 57] on link "Test Cases" at bounding box center [44, 52] width 75 height 13
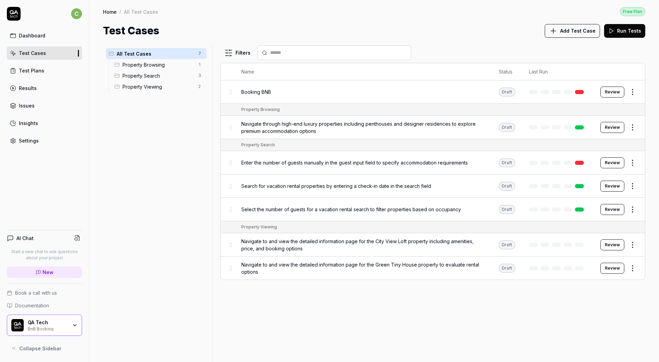
click at [337, 123] on span "Navigate through high-end luxury properties including penthouses and designer r…" at bounding box center [363, 127] width 244 height 14
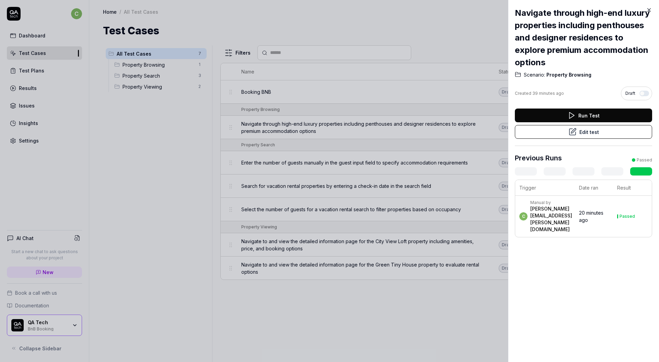
click at [575, 217] on td "c Manual by chris.stryjewski@qa.tech" at bounding box center [545, 216] width 60 height 41
click at [329, 183] on div at bounding box center [329, 181] width 659 height 362
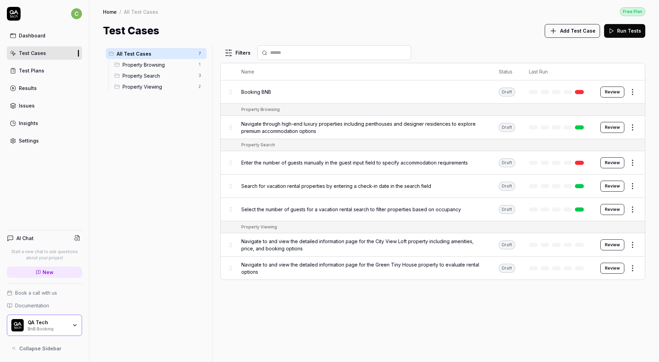
click at [30, 71] on div "Test Plans" at bounding box center [31, 70] width 25 height 7
click at [28, 90] on div "Results" at bounding box center [28, 87] width 18 height 7
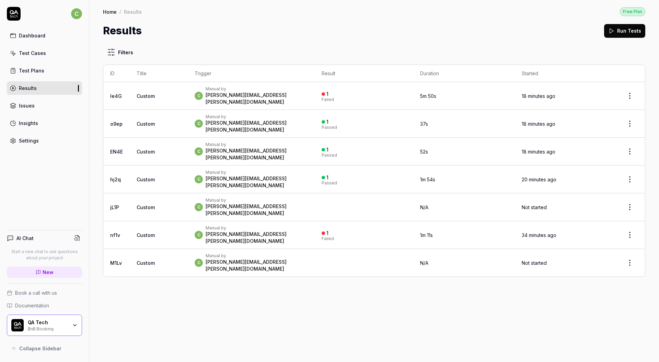
click at [232, 119] on div "[PERSON_NAME][EMAIL_ADDRESS][PERSON_NAME][DOMAIN_NAME]" at bounding box center [256, 126] width 102 height 14
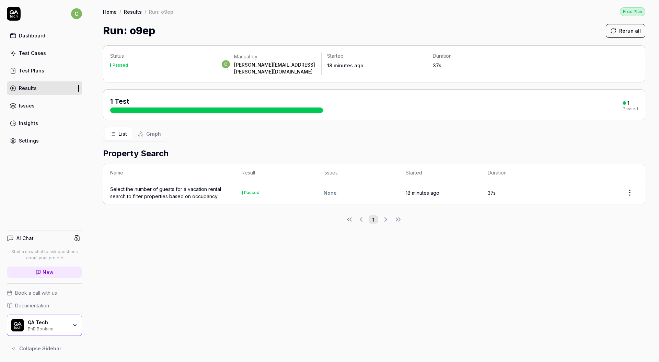
click at [144, 187] on div "Select the number of guests for a vacation rental search to filter properties b…" at bounding box center [169, 192] width 118 height 14
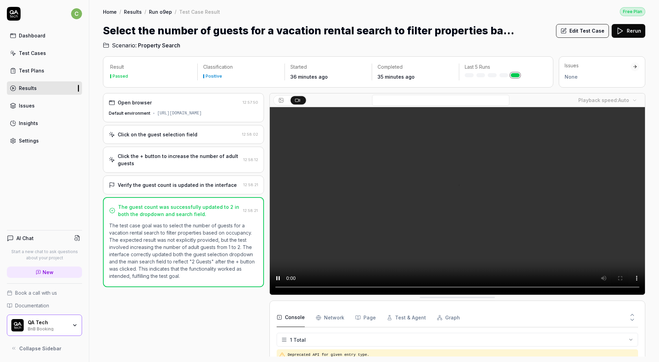
scroll to position [17, 0]
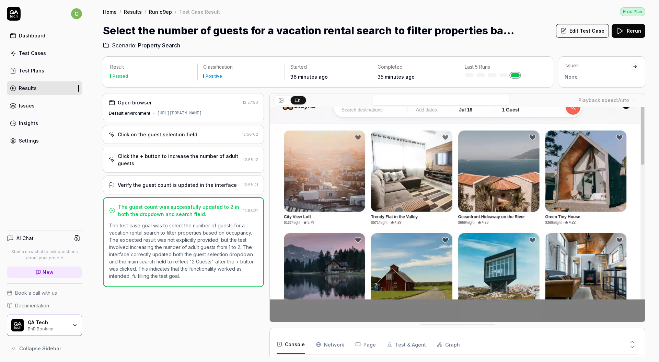
click at [331, 354] on div "Console Network Page Test & Agent Graph" at bounding box center [456, 344] width 361 height 20
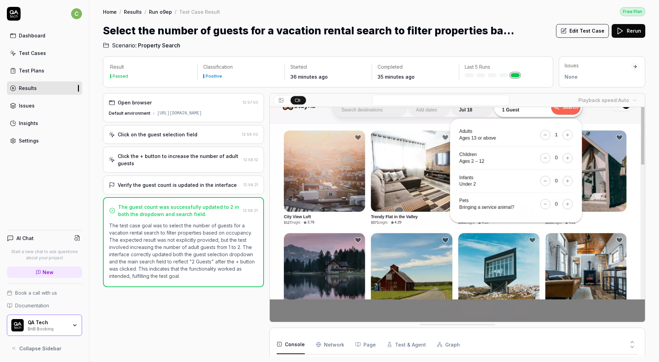
click at [333, 344] on Requests "Network" at bounding box center [330, 343] width 28 height 19
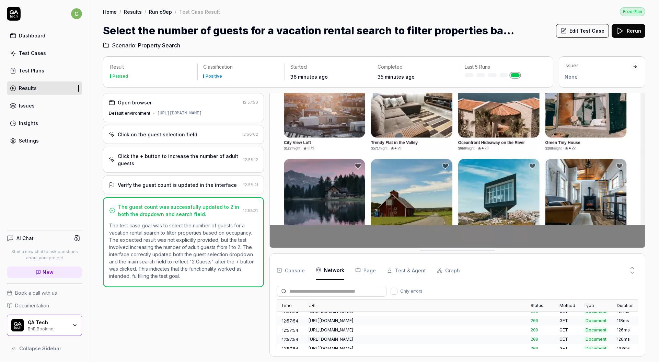
scroll to position [0, 0]
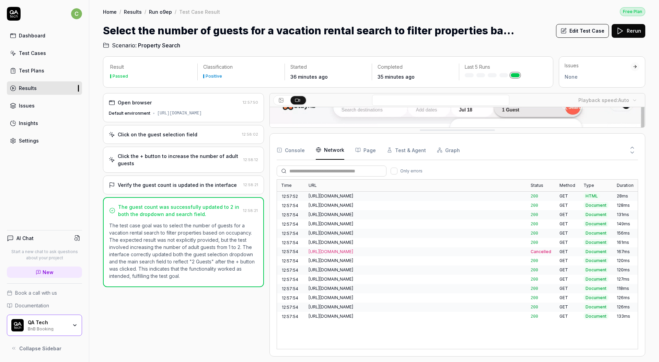
drag, startPoint x: 463, startPoint y: 251, endPoint x: 484, endPoint y: 57, distance: 195.2
click at [362, 217] on div "https://real-staynb.vercel.app/stay/1?_rsc=1evot" at bounding box center [415, 214] width 222 height 9
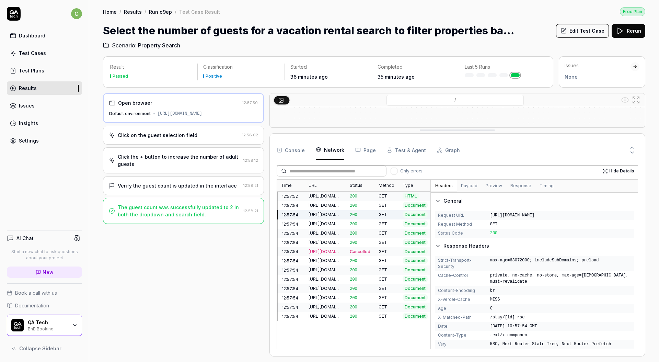
click at [429, 226] on div "Time URL Status Method Type Duration 12:57:52 https://real-staynb.vercel.app/ 2…" at bounding box center [456, 264] width 361 height 170
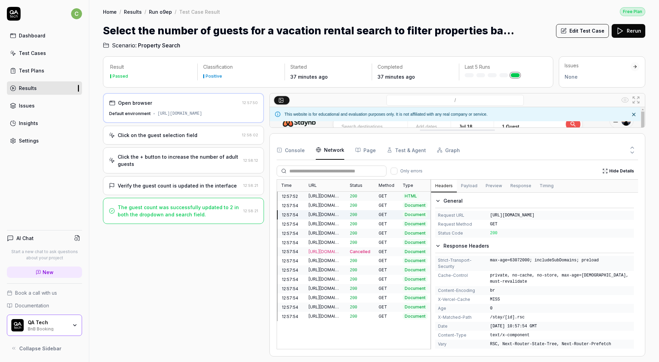
click at [35, 140] on div "Settings" at bounding box center [29, 140] width 20 height 7
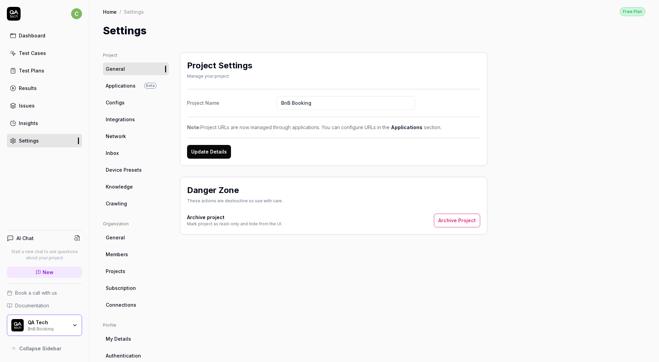
click at [135, 119] on link "Integrations" at bounding box center [136, 119] width 66 height 13
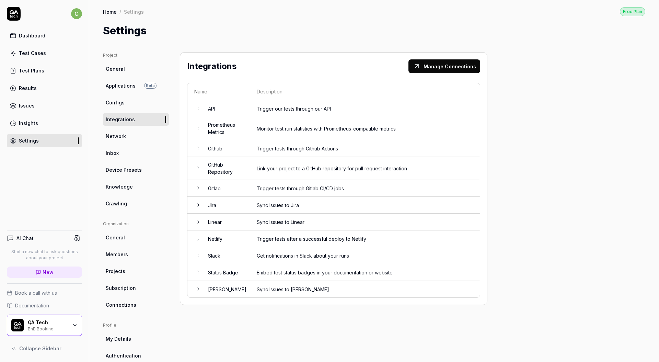
click at [200, 255] on icon at bounding box center [198, 254] width 5 height 5
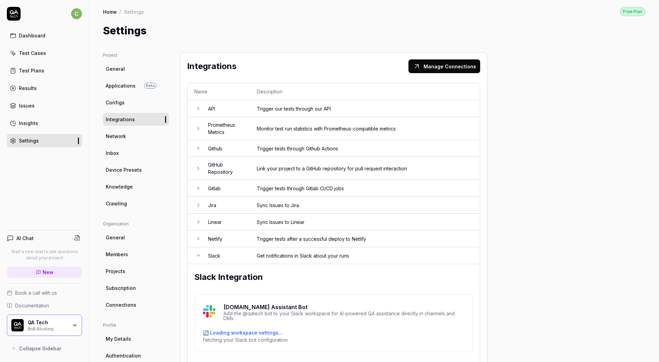
click at [200, 255] on icon at bounding box center [198, 254] width 5 height 5
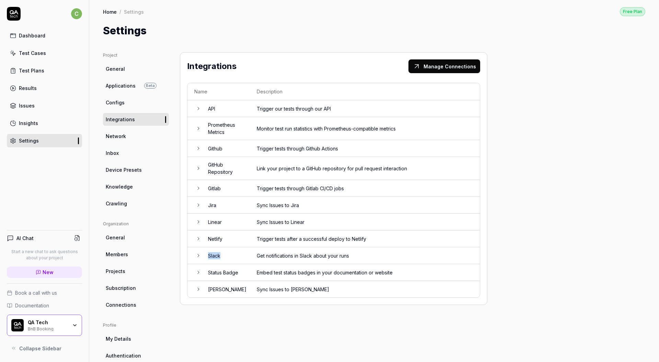
click at [200, 255] on icon at bounding box center [198, 254] width 5 height 5
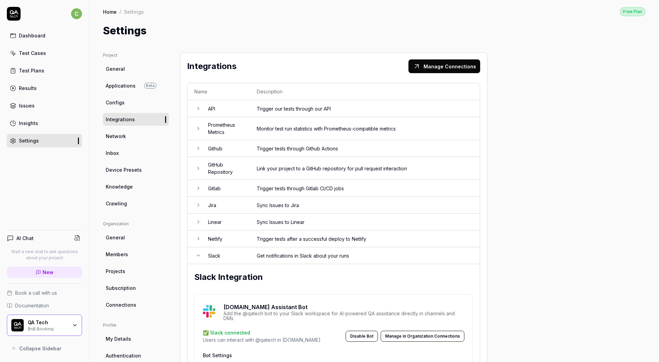
click at [344, 40] on div "Project General Applications Beta Configs Integrations Network Inbox Device Pre…" at bounding box center [373, 327] width 569 height 579
